Goal: Task Accomplishment & Management: Use online tool/utility

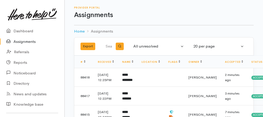
click at [23, 42] on link "Assignments" at bounding box center [32, 42] width 65 height 11
click at [15, 44] on link "Assignments" at bounding box center [32, 42] width 65 height 11
click at [26, 44] on link "Assignments" at bounding box center [32, 42] width 65 height 11
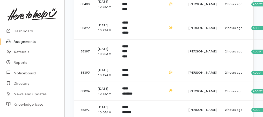
scroll to position [328, 0]
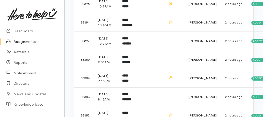
click at [128, 27] on b "**********" at bounding box center [127, 22] width 10 height 9
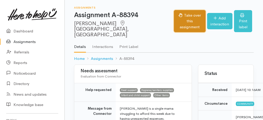
click at [179, 22] on button "Take over this assignment" at bounding box center [189, 21] width 31 height 22
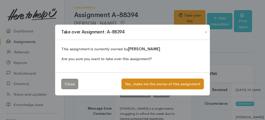
click at [164, 80] on button "Yes, make me the owner of this assignment" at bounding box center [163, 84] width 82 height 11
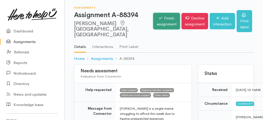
click at [158, 18] on link "Finish assignment" at bounding box center [166, 21] width 27 height 16
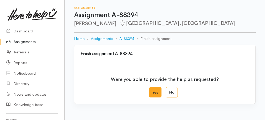
click at [153, 93] on label "Yes" at bounding box center [155, 92] width 12 height 11
click at [153, 90] on input "Yes" at bounding box center [150, 88] width 3 height 3
radio input "true"
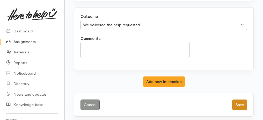
scroll to position [103, 0]
click at [245, 102] on button "Save" at bounding box center [239, 104] width 15 height 11
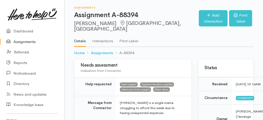
click at [18, 41] on link "Assignments" at bounding box center [32, 42] width 65 height 11
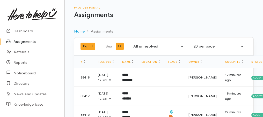
click at [23, 40] on link "Assignments" at bounding box center [32, 42] width 65 height 11
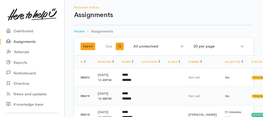
click at [131, 101] on b "**********" at bounding box center [126, 96] width 9 height 9
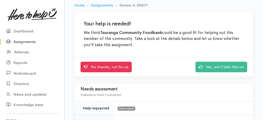
scroll to position [34, 0]
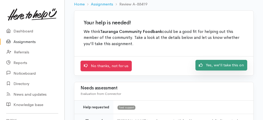
click at [238, 63] on link "Yes, we'll take this on" at bounding box center [222, 65] width 52 height 11
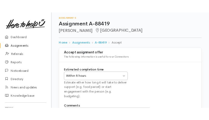
scroll to position [65, 0]
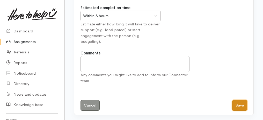
click at [239, 107] on button "Save" at bounding box center [239, 105] width 15 height 11
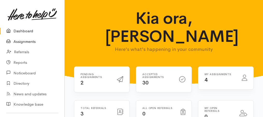
click at [27, 41] on link "Assignments" at bounding box center [32, 42] width 65 height 11
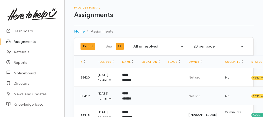
click at [125, 101] on b "**********" at bounding box center [126, 96] width 9 height 9
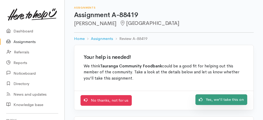
drag, startPoint x: 231, startPoint y: 100, endPoint x: 185, endPoint y: 100, distance: 46.6
click at [231, 100] on link "Yes, we'll take this on" at bounding box center [222, 99] width 52 height 11
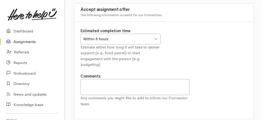
scroll to position [65, 0]
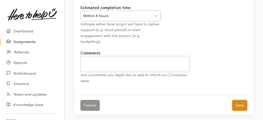
click at [235, 102] on button "Save" at bounding box center [239, 105] width 15 height 11
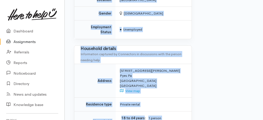
scroll to position [388, 0]
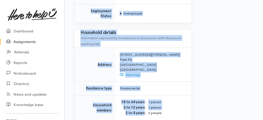
drag, startPoint x: 72, startPoint y: 16, endPoint x: 149, endPoint y: 118, distance: 128.4
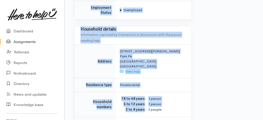
copy div "Assignment A-88419 Lee Michelle Tauranga Options Finish assignment Decline assi…"
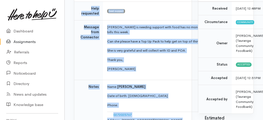
scroll to position [77, 0]
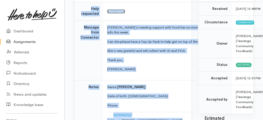
click at [26, 40] on link "Assignments" at bounding box center [32, 42] width 65 height 11
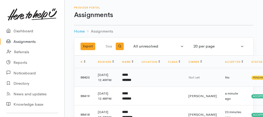
click at [126, 82] on b "**********" at bounding box center [126, 77] width 9 height 9
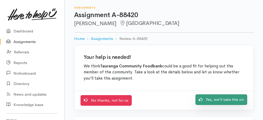
click at [225, 100] on link "Yes, we'll take this on" at bounding box center [222, 99] width 52 height 11
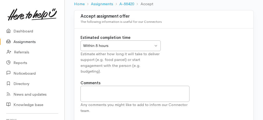
scroll to position [65, 0]
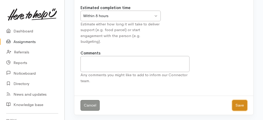
click at [241, 104] on button "Save" at bounding box center [239, 105] width 15 height 11
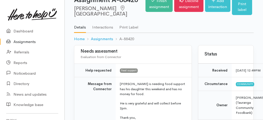
scroll to position [34, 0]
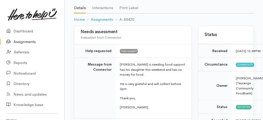
drag, startPoint x: 79, startPoint y: 35, endPoint x: 143, endPoint y: 117, distance: 104.1
copy div "Needs assessment Evaluation from Connector Help requested Food support Message …"
click at [124, 91] on p "He is very grateful and will collect before 2pm." at bounding box center [153, 86] width 66 height 10
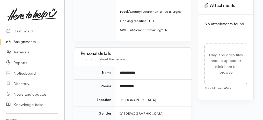
scroll to position [328, 0]
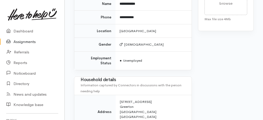
click at [20, 40] on link "Assignments" at bounding box center [32, 42] width 65 height 11
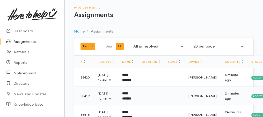
click at [129, 100] on td "**********" at bounding box center [127, 96] width 19 height 19
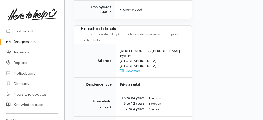
scroll to position [484, 0]
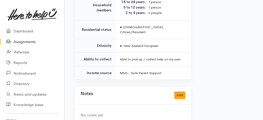
drag, startPoint x: 71, startPoint y: 10, endPoint x: 136, endPoint y: 127, distance: 134.4
copy div "Details Interactions Print Label Home Assignments A-88419 Take over Assignment …"
click at [140, 90] on div "Notes Add" at bounding box center [133, 95] width 105 height 11
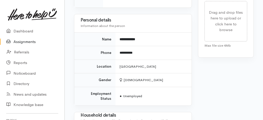
scroll to position [277, 0]
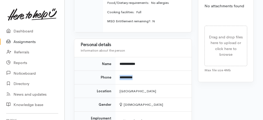
drag, startPoint x: 118, startPoint y: 78, endPoint x: 144, endPoint y: 87, distance: 28.3
click at [151, 79] on td "**********" at bounding box center [154, 78] width 76 height 14
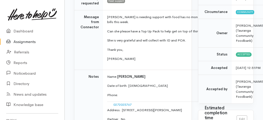
scroll to position [35, 0]
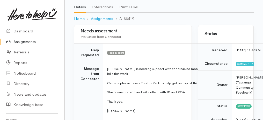
click at [22, 41] on link "Assignments" at bounding box center [32, 42] width 65 height 11
